Goal: Task Accomplishment & Management: Manage account settings

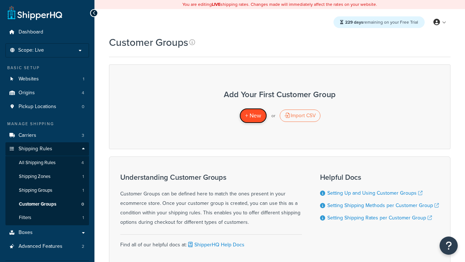
click at [253, 116] on span "+ New" at bounding box center [253, 115] width 16 height 8
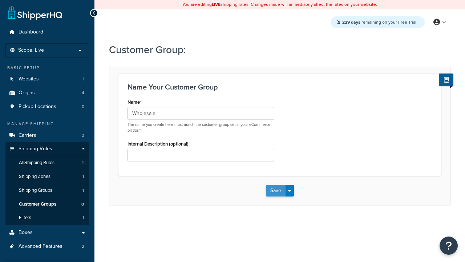
type input "Wholesale"
click at [276, 190] on button "Save" at bounding box center [276, 191] width 20 height 12
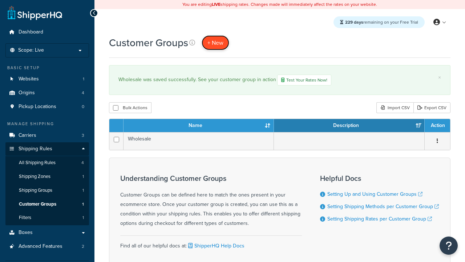
click at [216, 43] on span "+ New" at bounding box center [216, 43] width 16 height 8
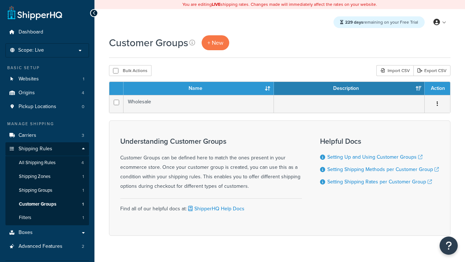
click at [199, 89] on th "Name" at bounding box center [199, 88] width 150 height 13
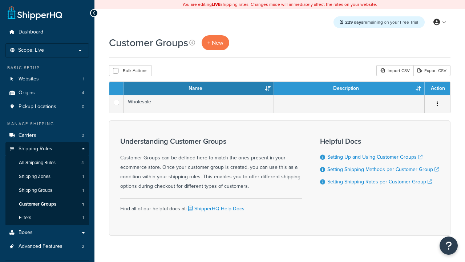
click at [199, 89] on th "Name" at bounding box center [199, 88] width 150 height 13
click at [349, 89] on th "Description" at bounding box center [349, 88] width 151 height 13
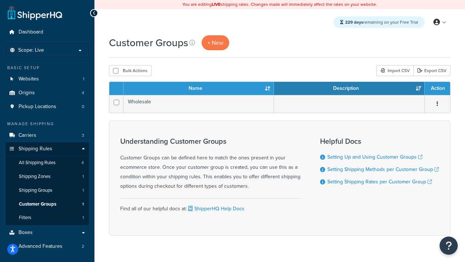
click at [349, 89] on th "Description" at bounding box center [349, 88] width 151 height 13
click at [437, 89] on th "Action" at bounding box center [437, 88] width 25 height 13
click at [192, 43] on icon at bounding box center [192, 43] width 6 height 6
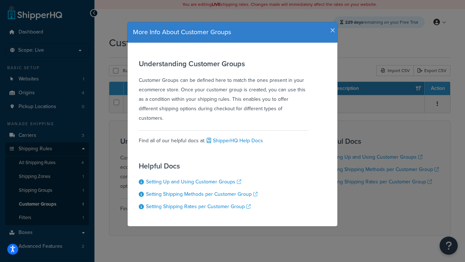
click at [331, 28] on icon "button" at bounding box center [332, 30] width 5 height 7
